Goal: Task Accomplishment & Management: Manage account settings

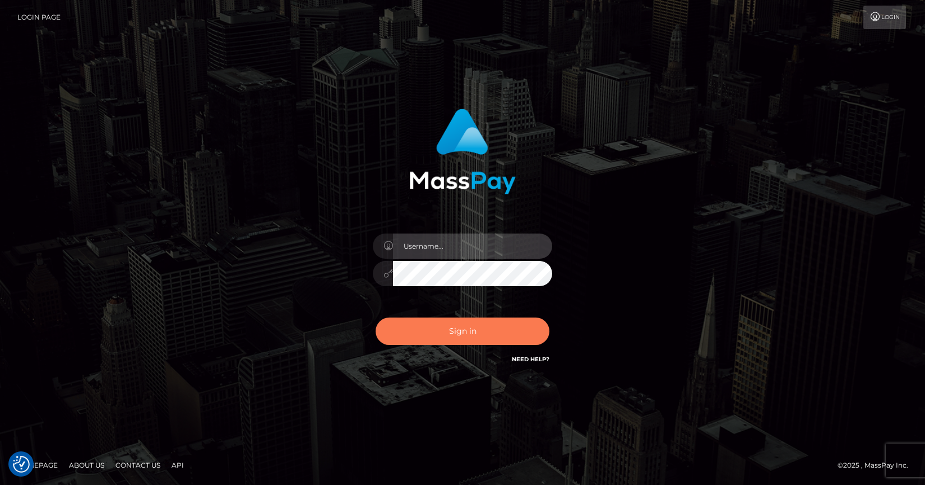
type input "angie.cosmo"
click at [446, 343] on button "Sign in" at bounding box center [463, 331] width 174 height 27
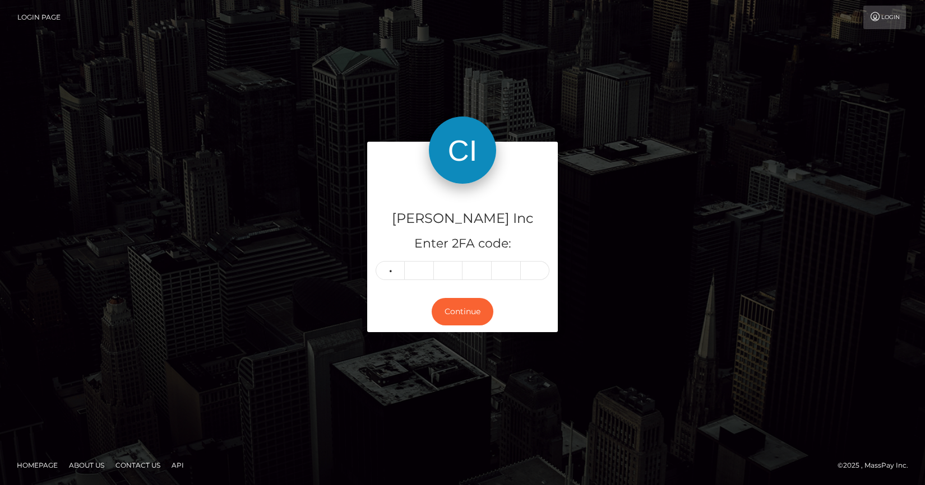
type input "1"
type input "2"
type input "3"
type input "7"
type input "4"
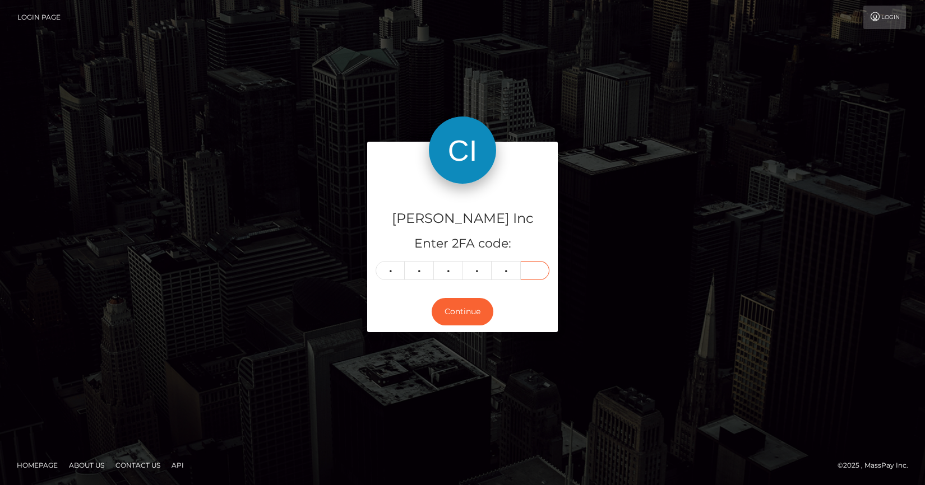
type input "2"
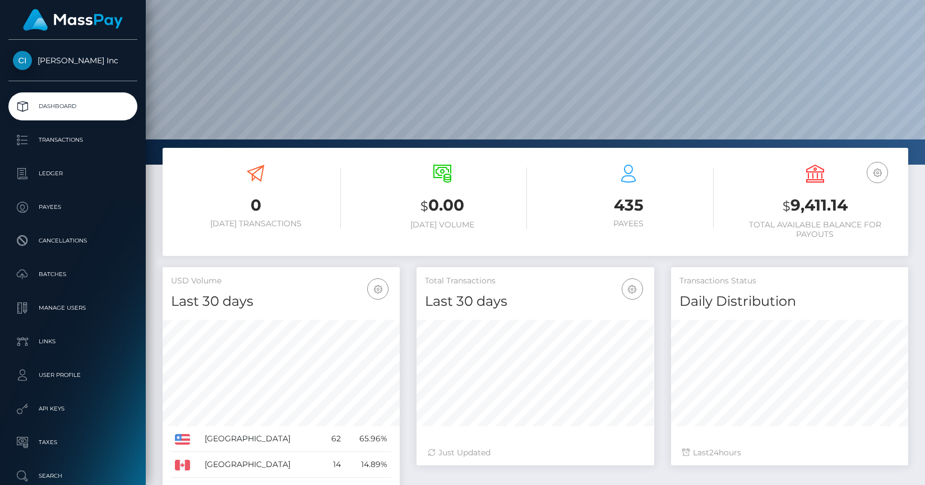
scroll to position [24, 0]
